Goal: Transaction & Acquisition: Purchase product/service

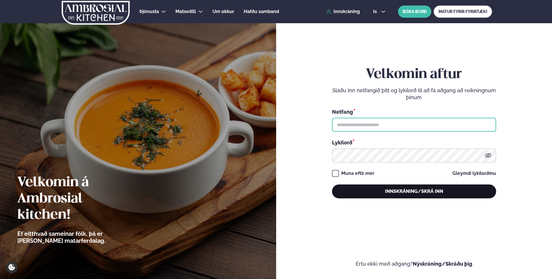
type input "**********"
click at [392, 188] on button "Innskráning/Skrá inn" at bounding box center [414, 191] width 164 height 14
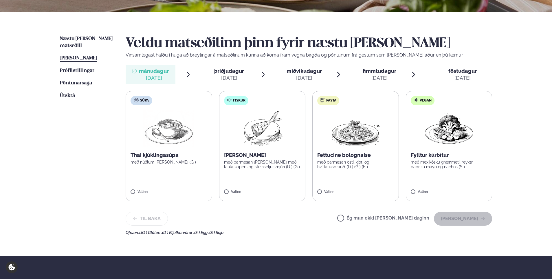
click at [86, 56] on span "[PERSON_NAME]" at bounding box center [78, 58] width 37 height 5
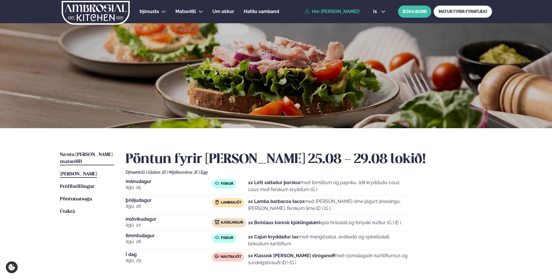
click at [96, 155] on span "Næstu [PERSON_NAME] matseðill" at bounding box center [86, 158] width 53 height 12
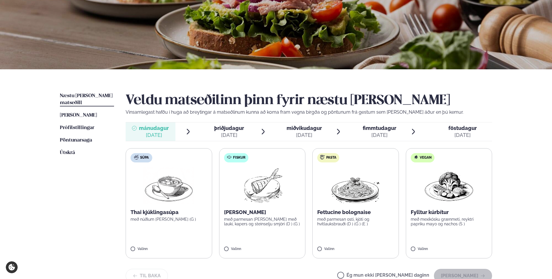
scroll to position [116, 0]
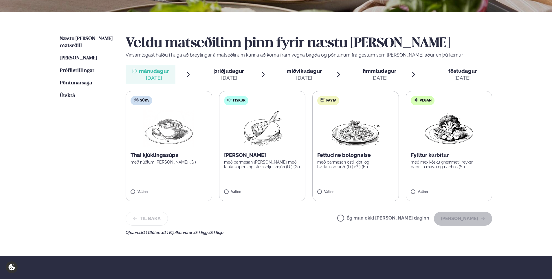
click at [267, 150] on label "Fiskur Ofnbakaður þorskur með parmesan [PERSON_NAME] með lauki, kapers og stein…" at bounding box center [262, 146] width 87 height 110
click at [462, 215] on button "[PERSON_NAME]" at bounding box center [463, 218] width 58 height 14
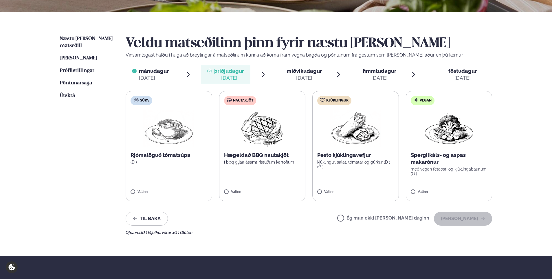
click at [260, 156] on p "Hægeldað BBQ nautakjöt" at bounding box center [262, 155] width 77 height 7
click at [458, 218] on button "[PERSON_NAME]" at bounding box center [463, 218] width 58 height 14
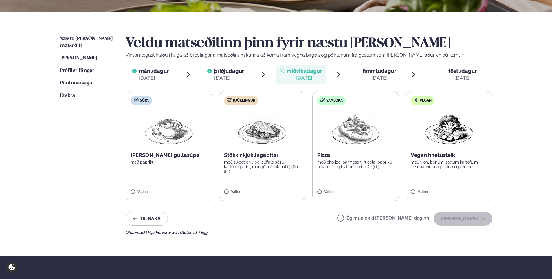
click at [238, 138] on img at bounding box center [262, 128] width 51 height 37
click at [383, 143] on label "Samloka Pizza með chorizo, parmesan, rucola, papriku, piparosti og hvítlauksolí…" at bounding box center [356, 146] width 87 height 110
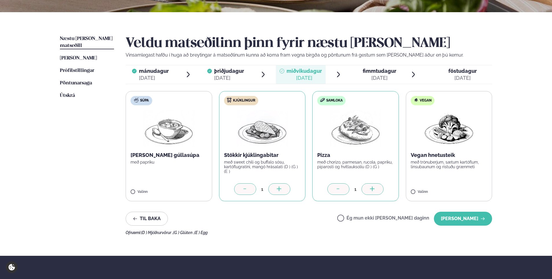
click at [254, 191] on div at bounding box center [245, 189] width 22 height 12
click at [458, 219] on button "[PERSON_NAME]" at bounding box center [463, 218] width 58 height 14
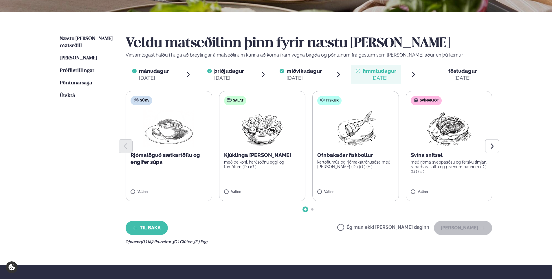
click at [156, 223] on button "Til baka" at bounding box center [147, 228] width 42 height 14
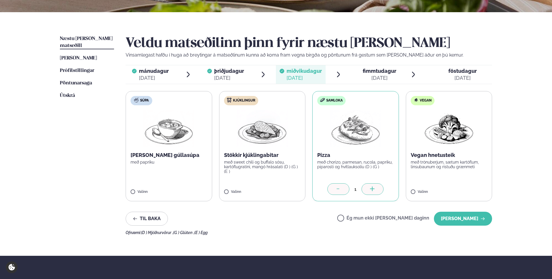
click at [340, 189] on icon at bounding box center [339, 189] width 6 height 6
click at [258, 162] on p "með sweet chili og buffalo sósu, kartöflugratíni, mangó hrásalati (D ) (G ) (E )" at bounding box center [262, 167] width 77 height 14
click at [466, 216] on button "[PERSON_NAME]" at bounding box center [463, 218] width 58 height 14
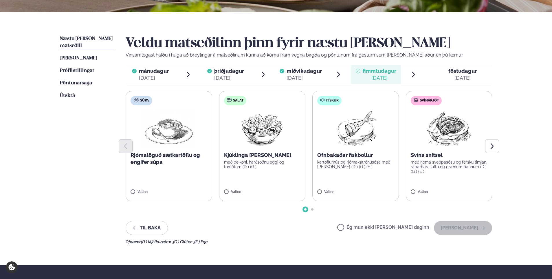
click at [350, 159] on div "Ofnbakaðar fiskbollur kartöflumús og rjóma-sítrónusósa með [PERSON_NAME] (D ) (…" at bounding box center [356, 160] width 77 height 17
click at [457, 225] on button "[PERSON_NAME]" at bounding box center [463, 228] width 58 height 14
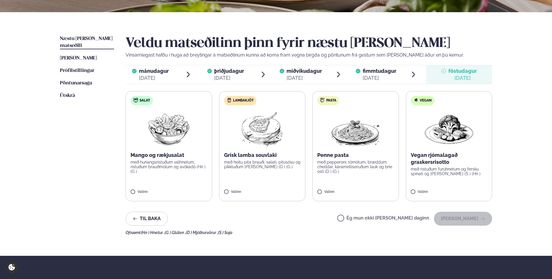
click at [145, 167] on p "með hunangsristuðum valhnetum, ristuðum brauðmolum og avókadó (Hn ) (G )" at bounding box center [169, 167] width 77 height 14
click at [449, 216] on button "[PERSON_NAME]" at bounding box center [463, 218] width 58 height 14
